Goal: Register for event/course

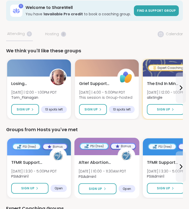
scroll to position [51, 0]
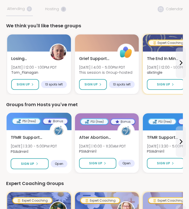
click at [60, 144] on div "TFMR Support for Moms Thu 10/9 | 3:30 - 5:00PM PDT PSIAdmin1" at bounding box center [39, 144] width 57 height 20
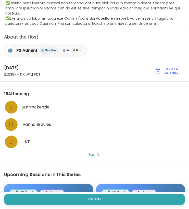
scroll to position [179, 0]
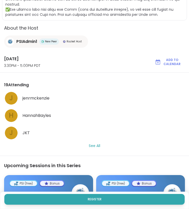
click at [90, 145] on button "See All" at bounding box center [94, 145] width 11 height 5
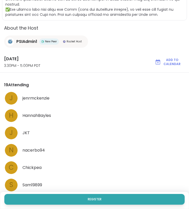
click at [75, 193] on div "Register" at bounding box center [94, 200] width 189 height 17
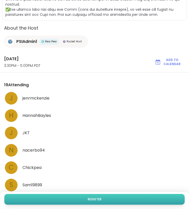
click at [80, 198] on button "Register" at bounding box center [94, 199] width 180 height 11
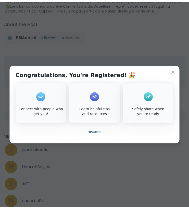
scroll to position [189, 0]
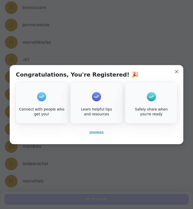
click at [94, 130] on span "Dismiss" at bounding box center [96, 132] width 14 height 5
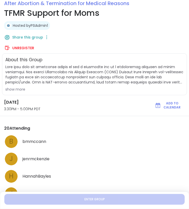
scroll to position [0, 0]
